Goal: Task Accomplishment & Management: Use online tool/utility

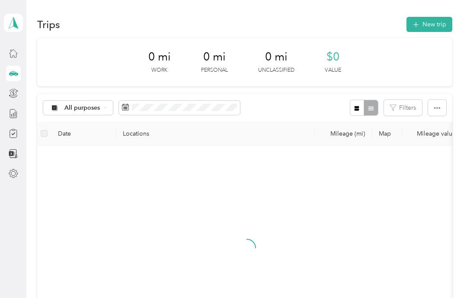
click at [13, 27] on icon at bounding box center [13, 23] width 13 height 12
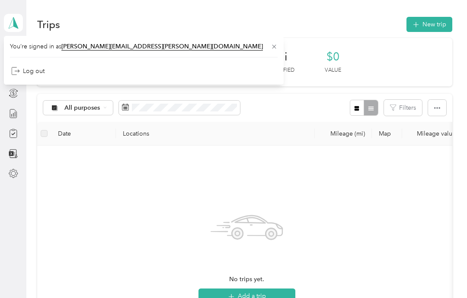
click at [192, 171] on div "No trips yet. Add a trip" at bounding box center [247, 256] width 406 height 206
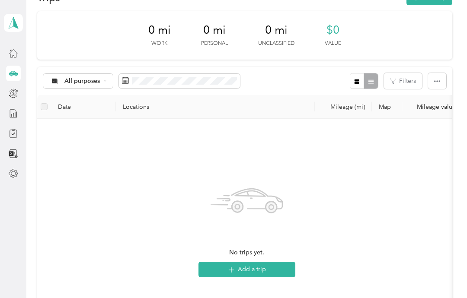
scroll to position [25, 0]
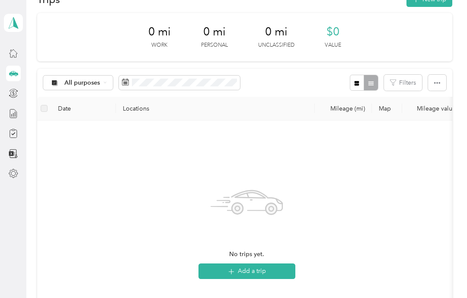
click at [7, 24] on icon at bounding box center [13, 23] width 13 height 12
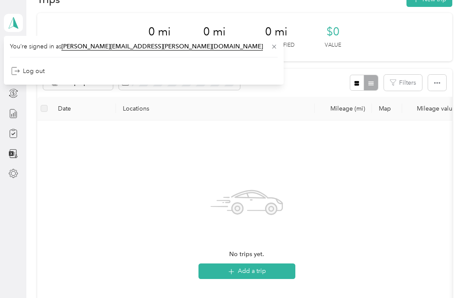
click at [67, 141] on div "No trips yet. Add a trip" at bounding box center [247, 231] width 406 height 206
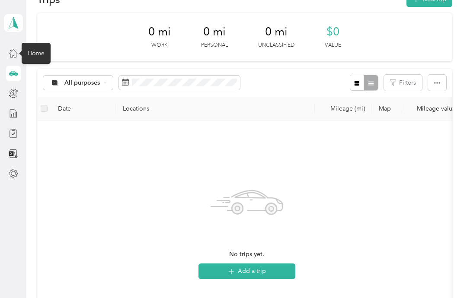
click at [16, 53] on icon at bounding box center [14, 53] width 10 height 10
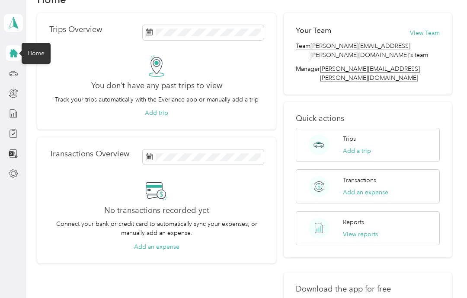
click at [6, 78] on div at bounding box center [13, 74] width 15 height 16
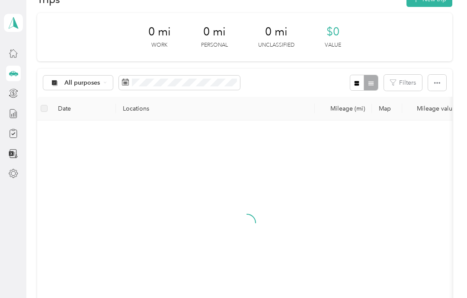
click at [13, 77] on icon at bounding box center [14, 74] width 10 height 10
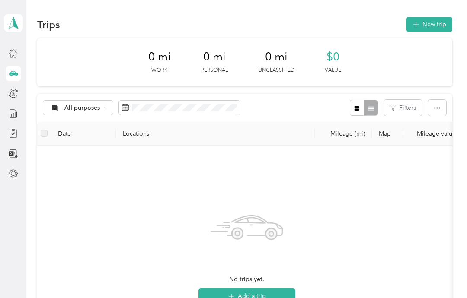
click at [49, 205] on div "No trips yet. Add a trip" at bounding box center [247, 256] width 406 height 206
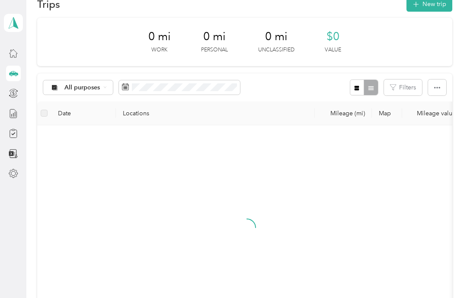
click at [461, 182] on div "Trips New trip 0 mi Work 0 mi Personal 0 mi Unclassified $0 Value All purposes …" at bounding box center [244, 217] width 436 height 474
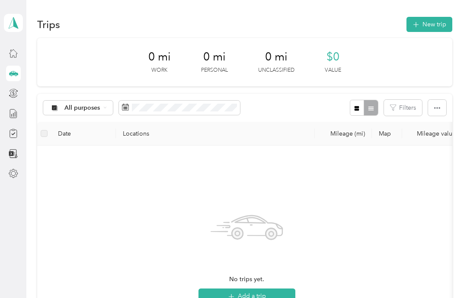
click at [439, 25] on button "New trip" at bounding box center [430, 24] width 46 height 15
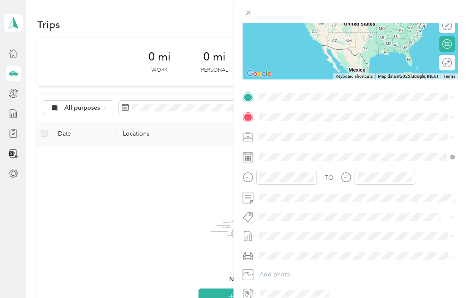
scroll to position [35, 0]
